Goal: Information Seeking & Learning: Understand process/instructions

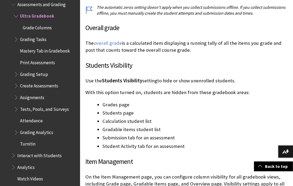
scroll to position [1842, 0]
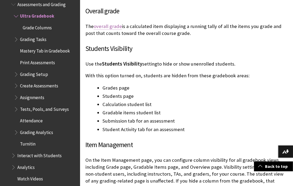
click at [115, 23] on link "overall grade" at bounding box center [108, 26] width 28 height 6
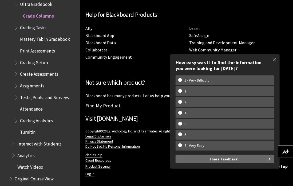
scroll to position [2337, 0]
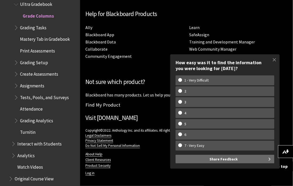
click at [41, 116] on span "Grading Analytics" at bounding box center [36, 119] width 33 height 7
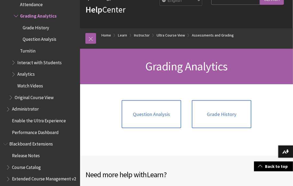
scroll to position [27, 0]
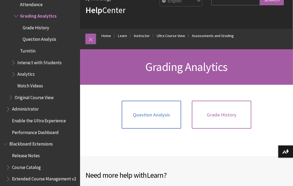
click at [221, 129] on link "Grade History" at bounding box center [222, 115] width 60 height 28
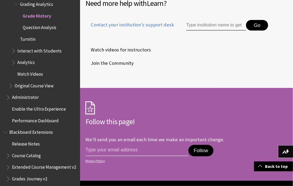
scroll to position [961, 0]
